Goal: Information Seeking & Learning: Understand process/instructions

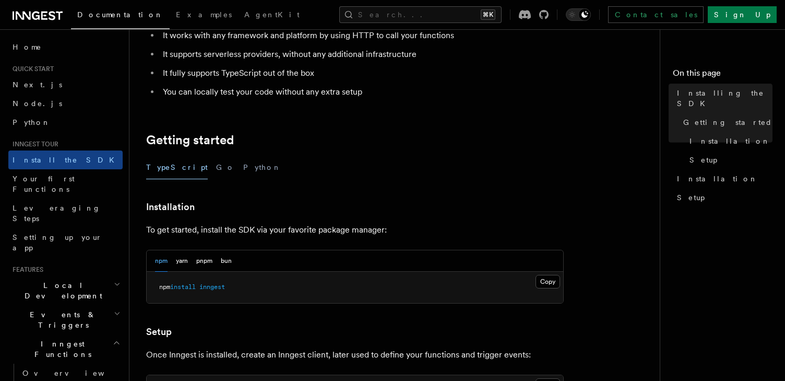
scroll to position [175, 0]
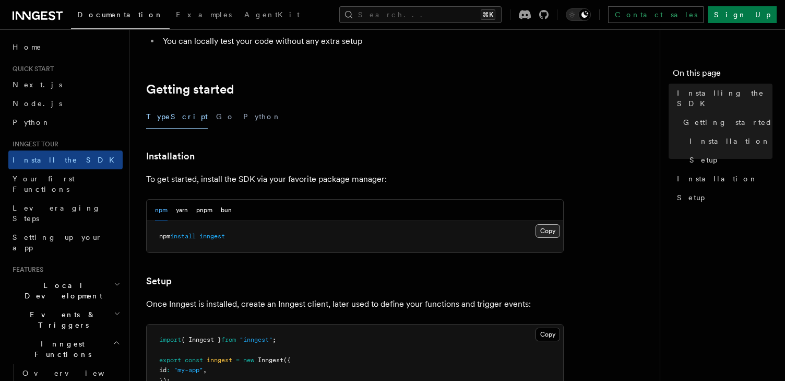
click at [546, 228] on button "Copy Copied" at bounding box center [548, 231] width 25 height 14
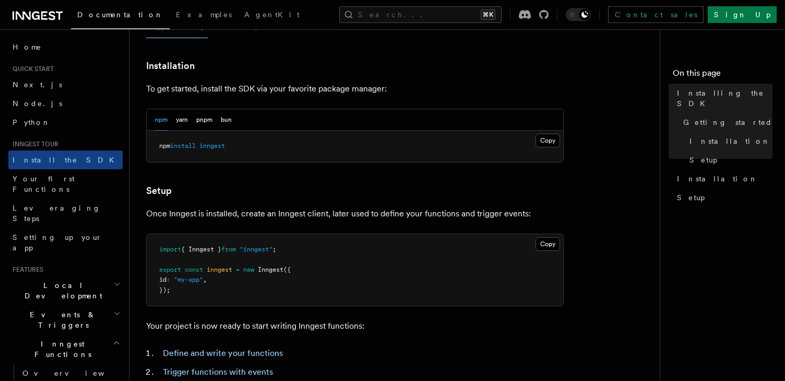
scroll to position [327, 0]
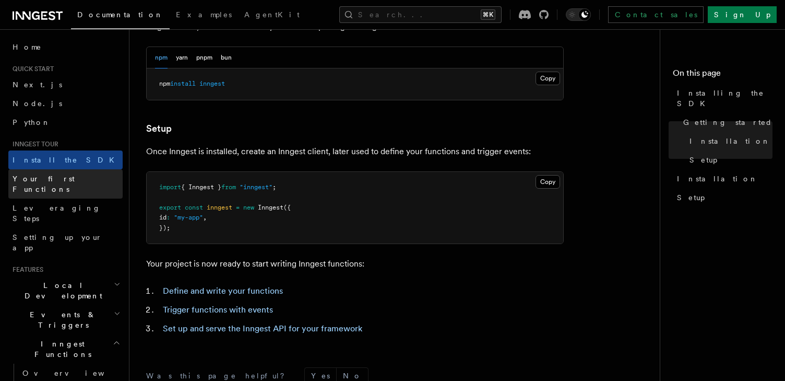
click at [62, 180] on span "Your first Functions" at bounding box center [44, 183] width 62 height 19
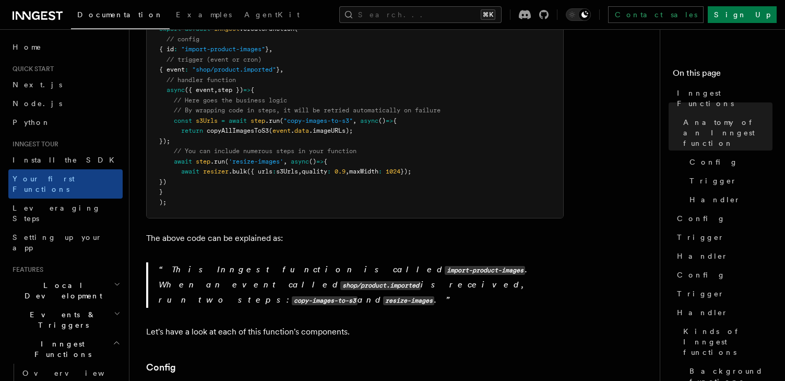
scroll to position [309, 0]
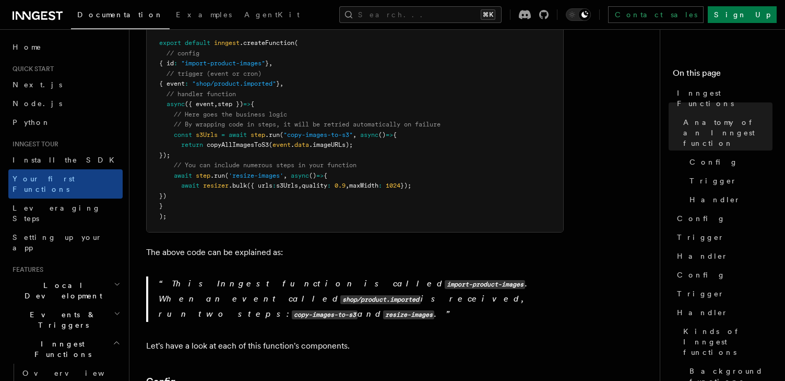
click at [80, 276] on h2 "Local Development" at bounding box center [65, 290] width 114 height 29
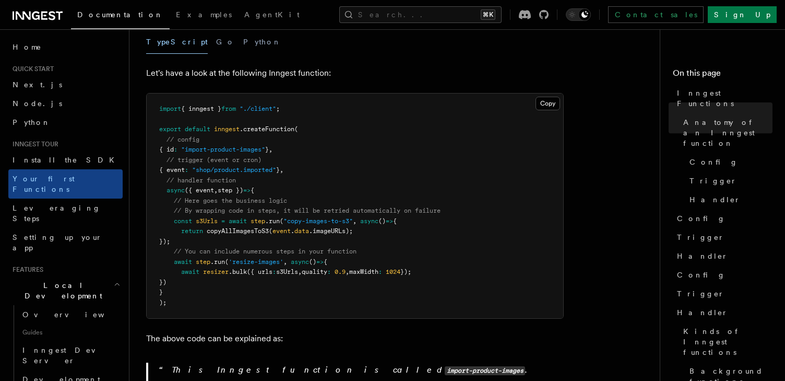
scroll to position [221, 0]
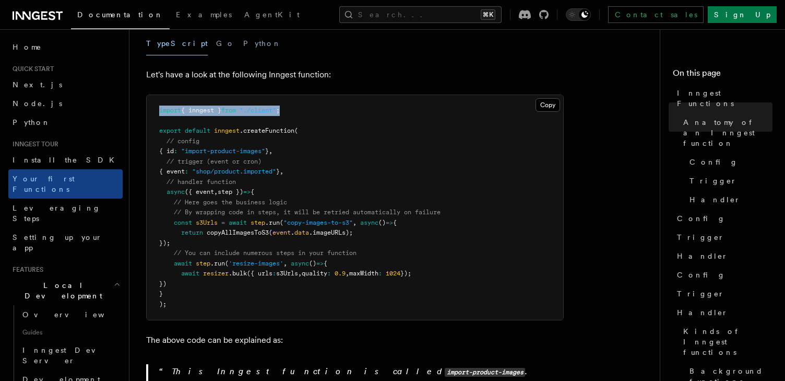
drag, startPoint x: 312, startPoint y: 96, endPoint x: 159, endPoint y: 96, distance: 153.5
click at [159, 96] on pre "import { inngest } from "./client" ; export default inngest .createFunction ( /…" at bounding box center [355, 207] width 417 height 224
copy span "import { inngest } from "./client" ;"
click at [301, 171] on pre "import { inngest } from "./client" ; export default inngest .createFunction ( /…" at bounding box center [355, 207] width 417 height 224
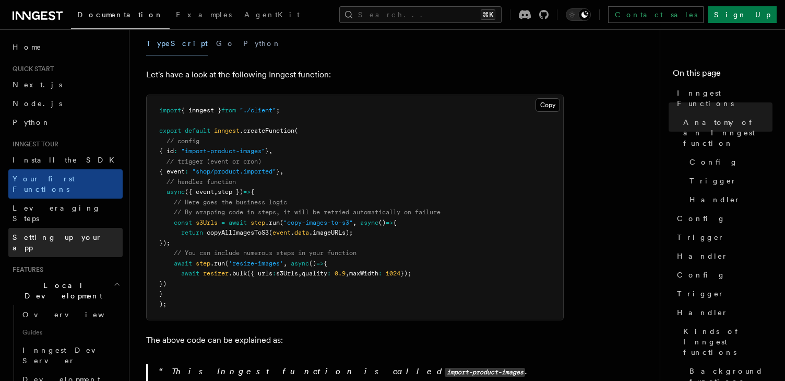
click at [61, 228] on link "Setting up your app" at bounding box center [65, 242] width 114 height 29
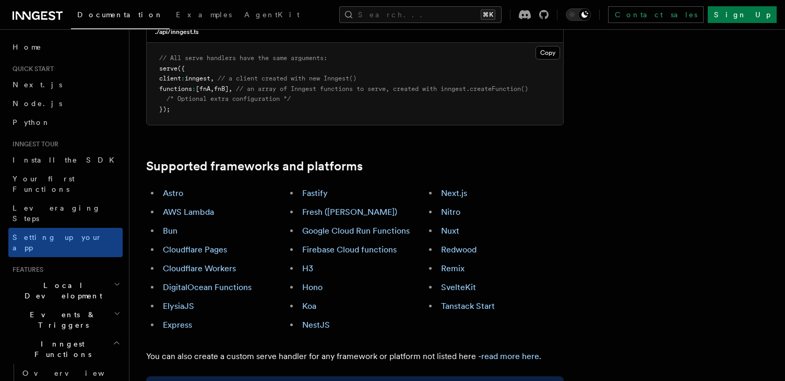
scroll to position [535, 0]
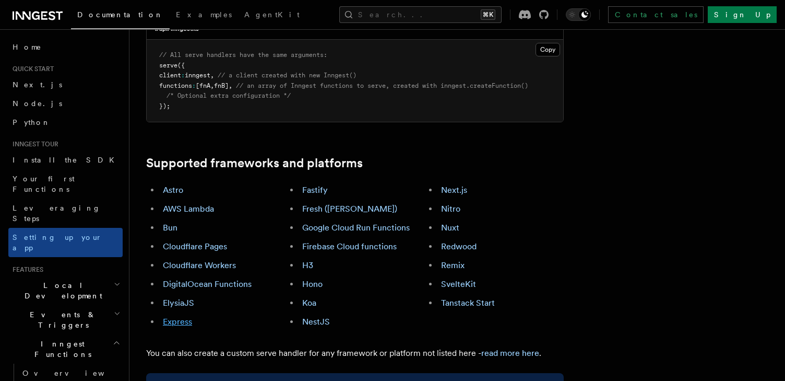
click at [185, 316] on link "Express" at bounding box center [177, 321] width 29 height 10
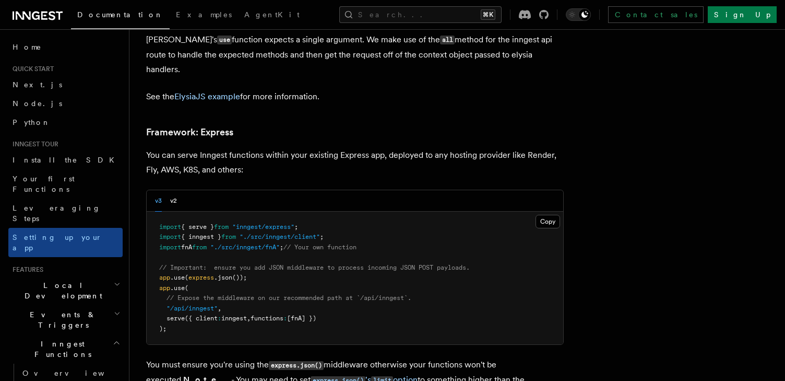
scroll to position [3060, 0]
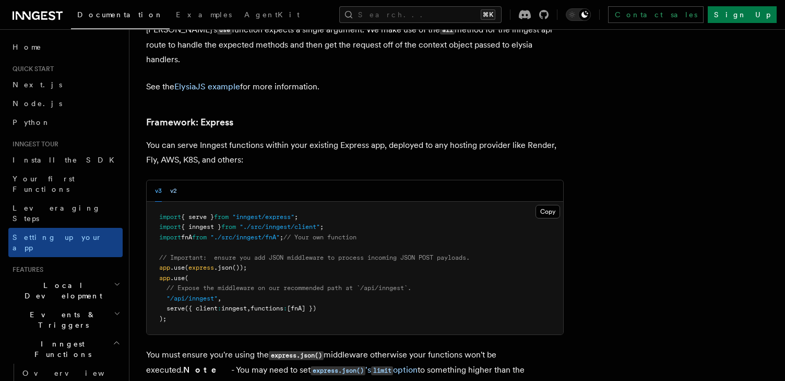
click at [176, 180] on button "v2" at bounding box center [173, 190] width 7 height 21
click at [174, 180] on button "v2" at bounding box center [173, 190] width 7 height 21
click at [156, 180] on button "v3" at bounding box center [158, 190] width 7 height 21
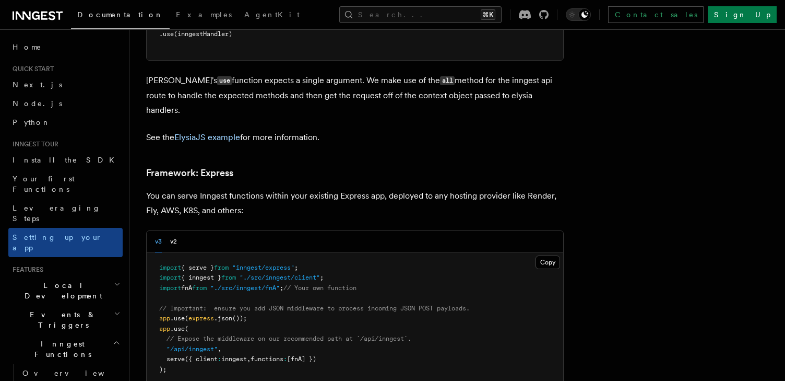
scroll to position [3060, 0]
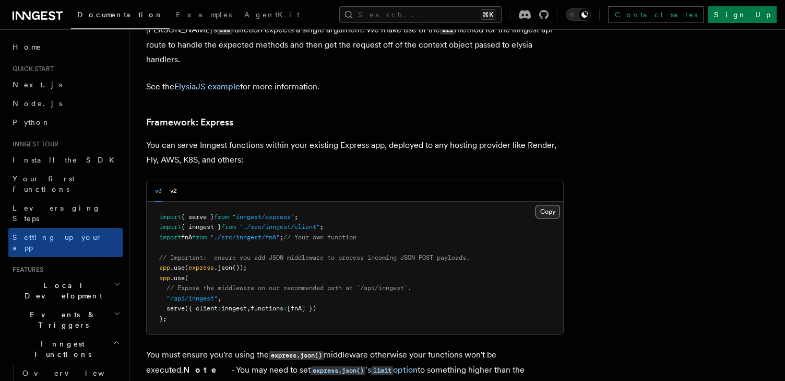
click at [553, 205] on button "Copy Copied" at bounding box center [548, 212] width 25 height 14
click at [351, 202] on pre "import { serve } from "inngest/express" ; import { inngest } from "./src/innges…" at bounding box center [355, 268] width 417 height 133
click at [42, 156] on span "Install the SDK" at bounding box center [67, 160] width 108 height 8
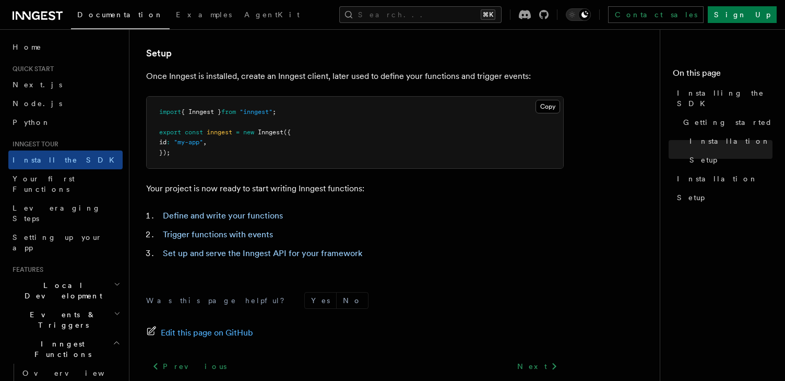
scroll to position [401, 0]
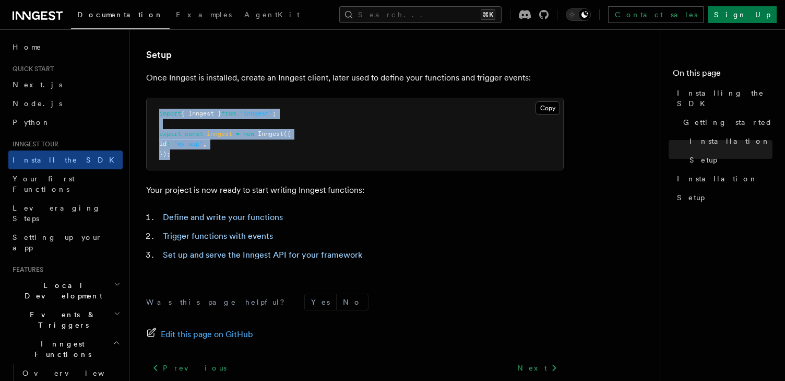
drag, startPoint x: 177, startPoint y: 156, endPoint x: 160, endPoint y: 108, distance: 50.4
click at [160, 108] on pre "import { Inngest } from "inngest" ; export const inngest = new Inngest ({ id : …" at bounding box center [355, 134] width 417 height 72
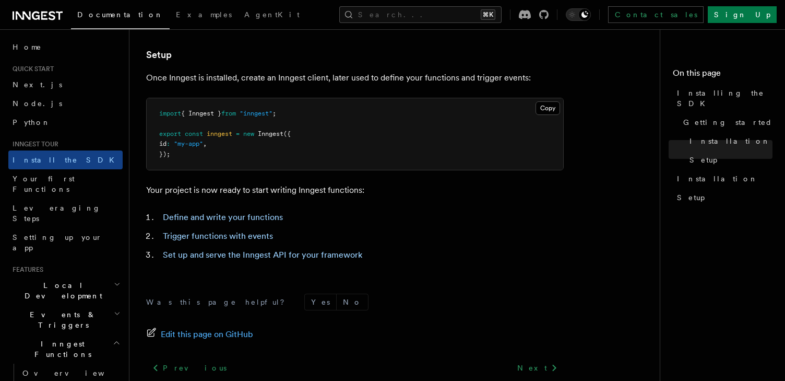
click at [271, 141] on pre "import { Inngest } from "inngest" ; export const inngest = new Inngest ({ id : …" at bounding box center [355, 134] width 417 height 72
drag, startPoint x: 189, startPoint y: 153, endPoint x: 159, endPoint y: 137, distance: 34.3
click at [159, 137] on pre "import { Inngest } from "inngest" ; export const inngest = new Inngest ({ id : …" at bounding box center [355, 134] width 417 height 72
copy code "export const inngest = new Inngest ({ id : "my-app" , });"
click at [399, 142] on pre "import { Inngest } from "inngest" ; export const inngest = new Inngest ({ id : …" at bounding box center [355, 134] width 417 height 72
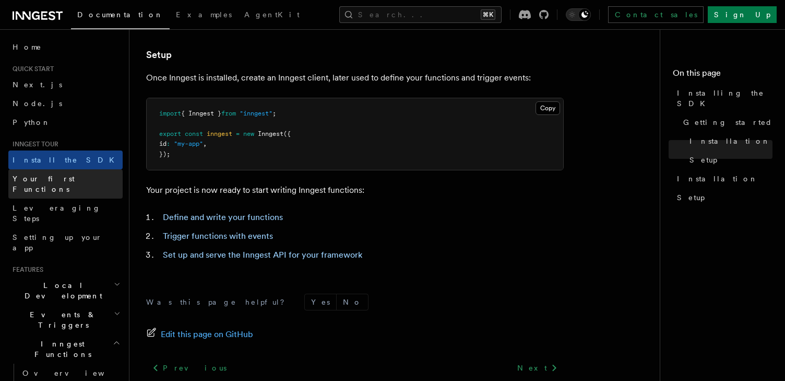
click at [64, 179] on span "Your first Functions" at bounding box center [44, 183] width 62 height 19
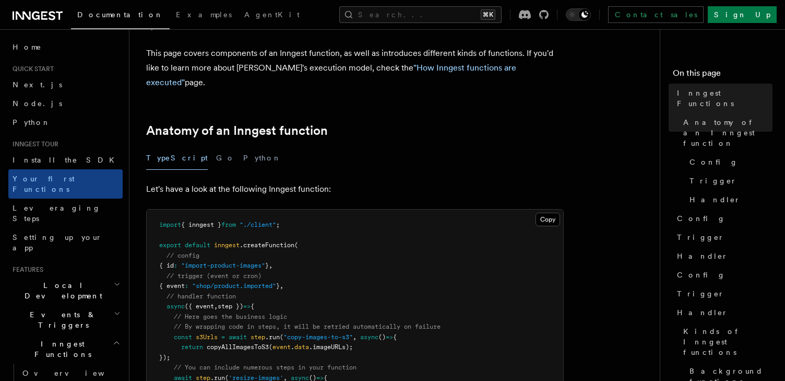
scroll to position [187, 0]
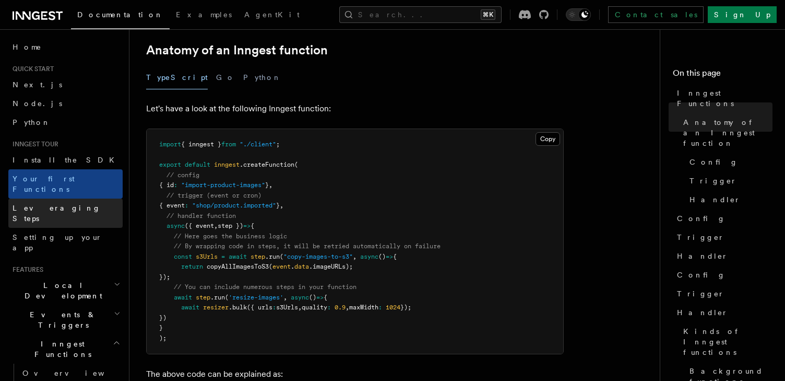
click at [52, 204] on span "Leveraging Steps" at bounding box center [57, 213] width 88 height 19
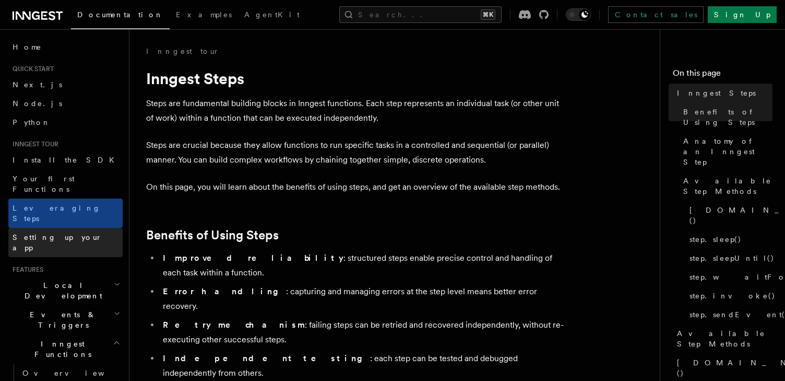
click at [56, 233] on span "Setting up your app" at bounding box center [58, 242] width 90 height 19
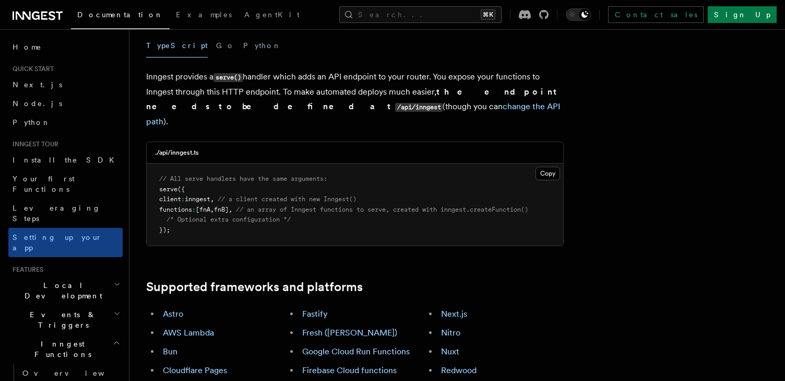
scroll to position [499, 0]
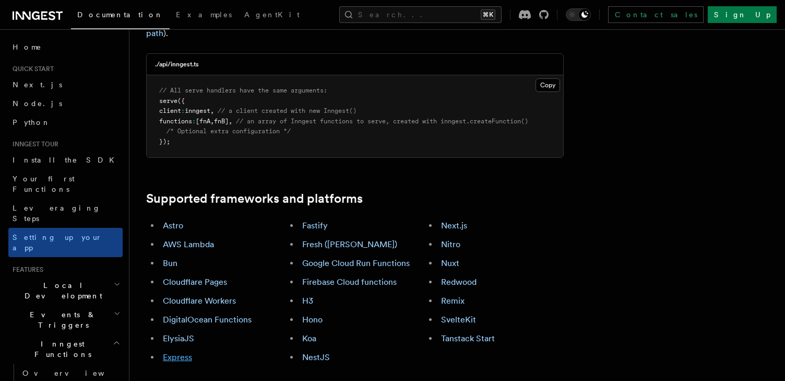
click at [181, 352] on link "Express" at bounding box center [177, 357] width 29 height 10
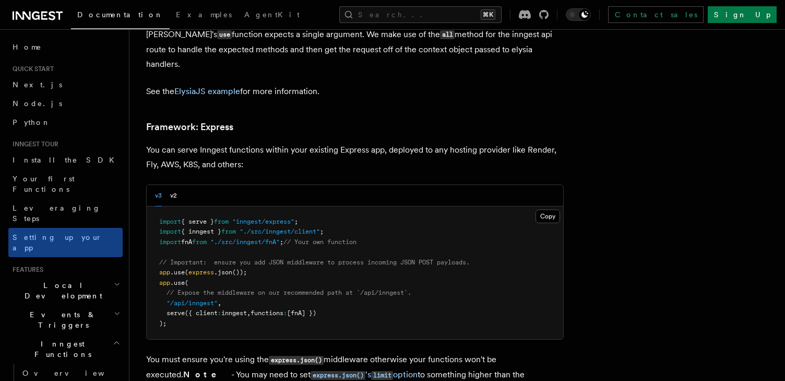
scroll to position [3060, 0]
